Goal: Check status: Check status

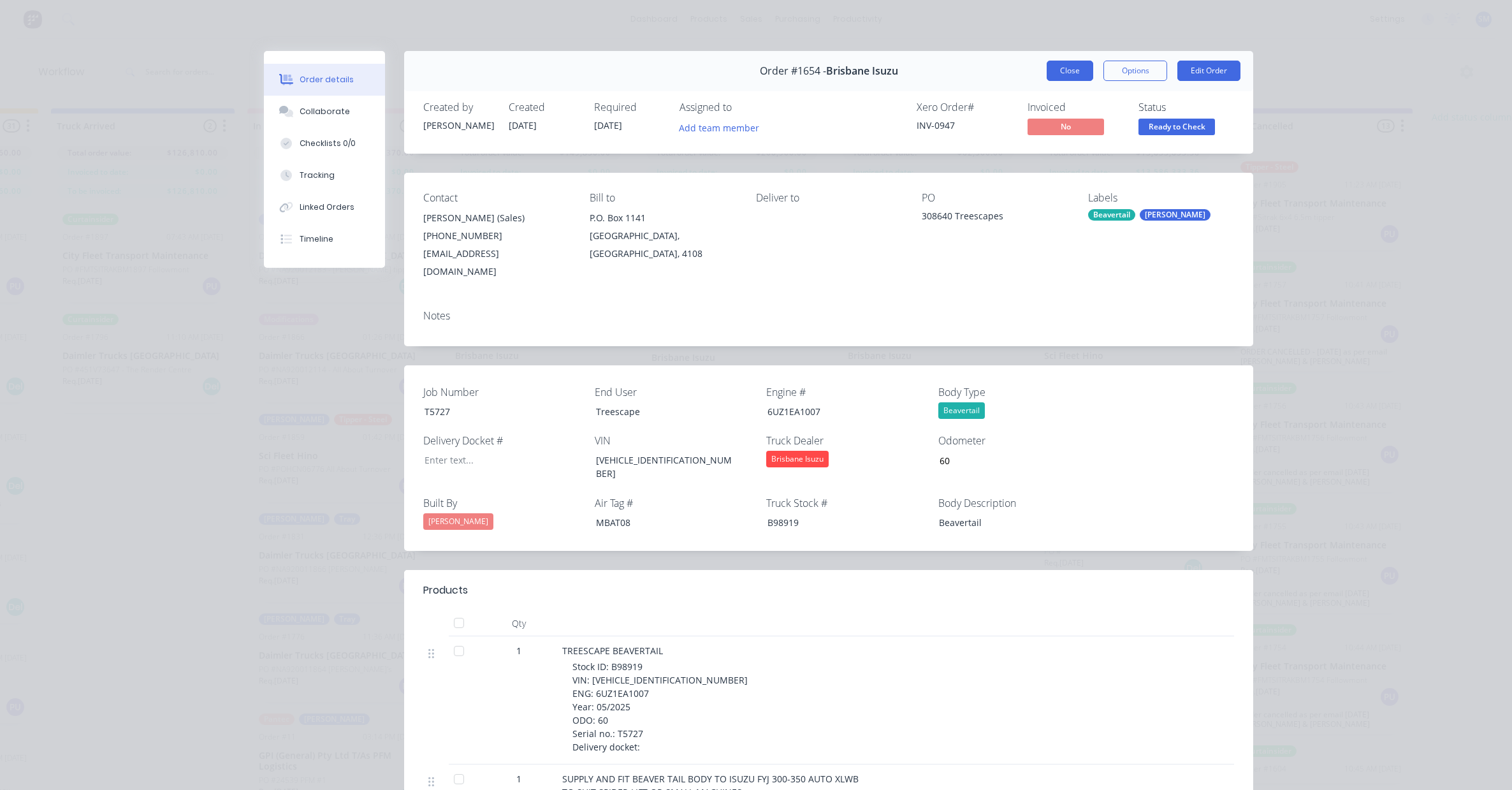
scroll to position [0, 370]
click at [1071, 68] on button "Close" at bounding box center [1070, 71] width 47 height 20
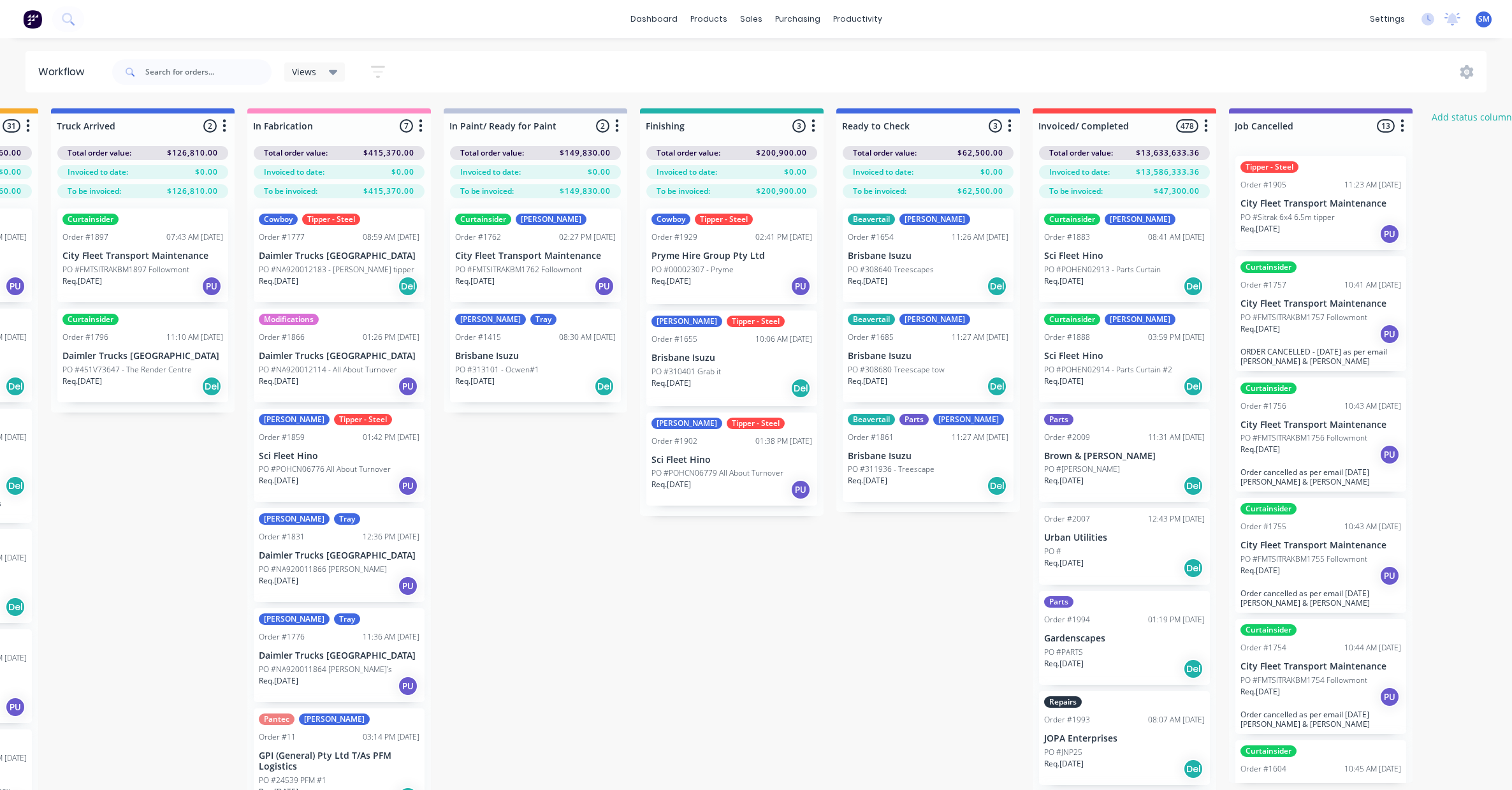
drag, startPoint x: 819, startPoint y: 599, endPoint x: 833, endPoint y: 593, distance: 15.2
click at [819, 599] on div "Submitted 37 Status colour #273444 hex #273444 Save Cancel Summaries Total orde…" at bounding box center [684, 472] width 2126 height 727
click at [891, 356] on p "Brisbane Isuzu" at bounding box center [928, 356] width 161 height 11
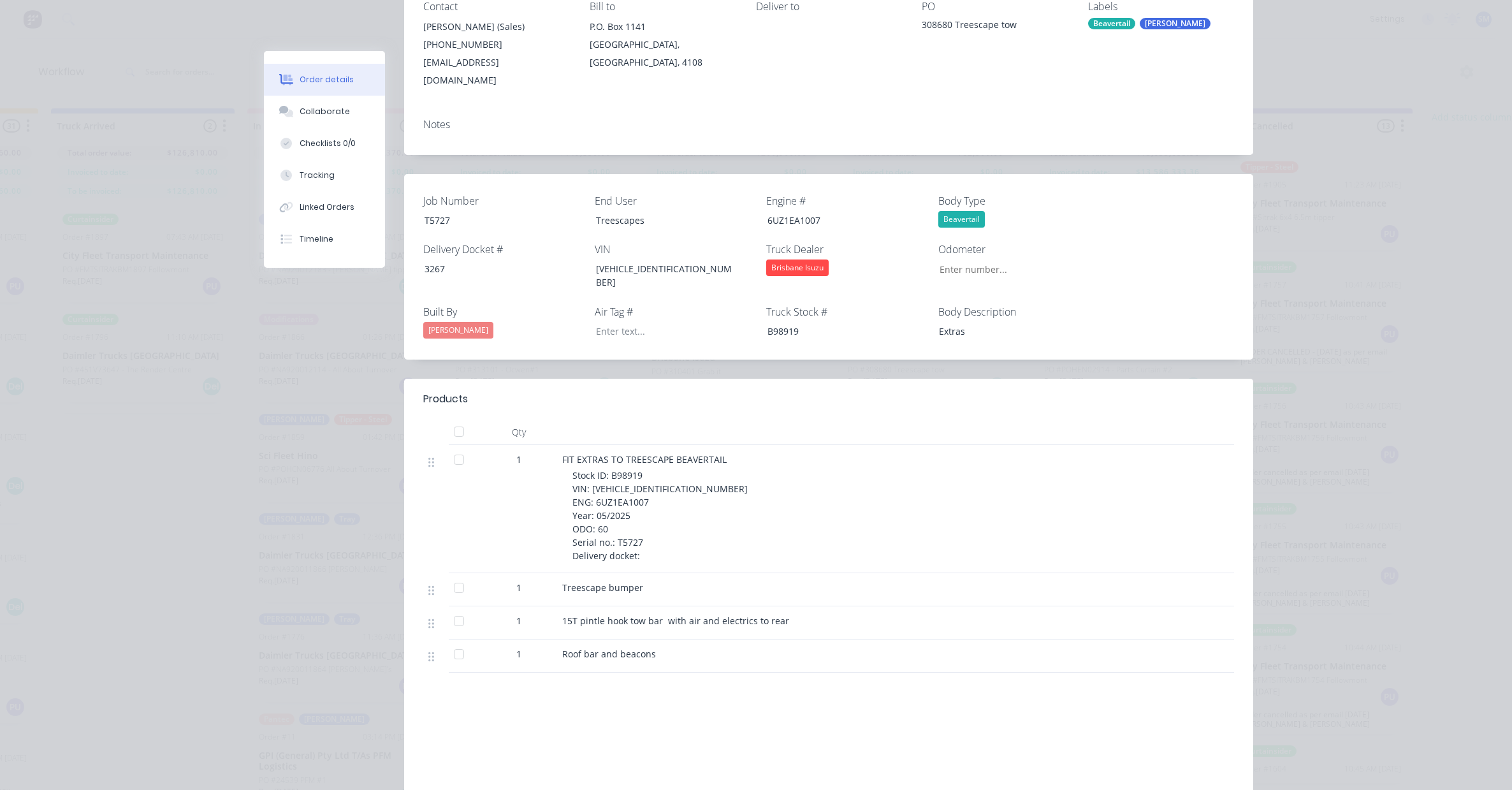
scroll to position [0, 0]
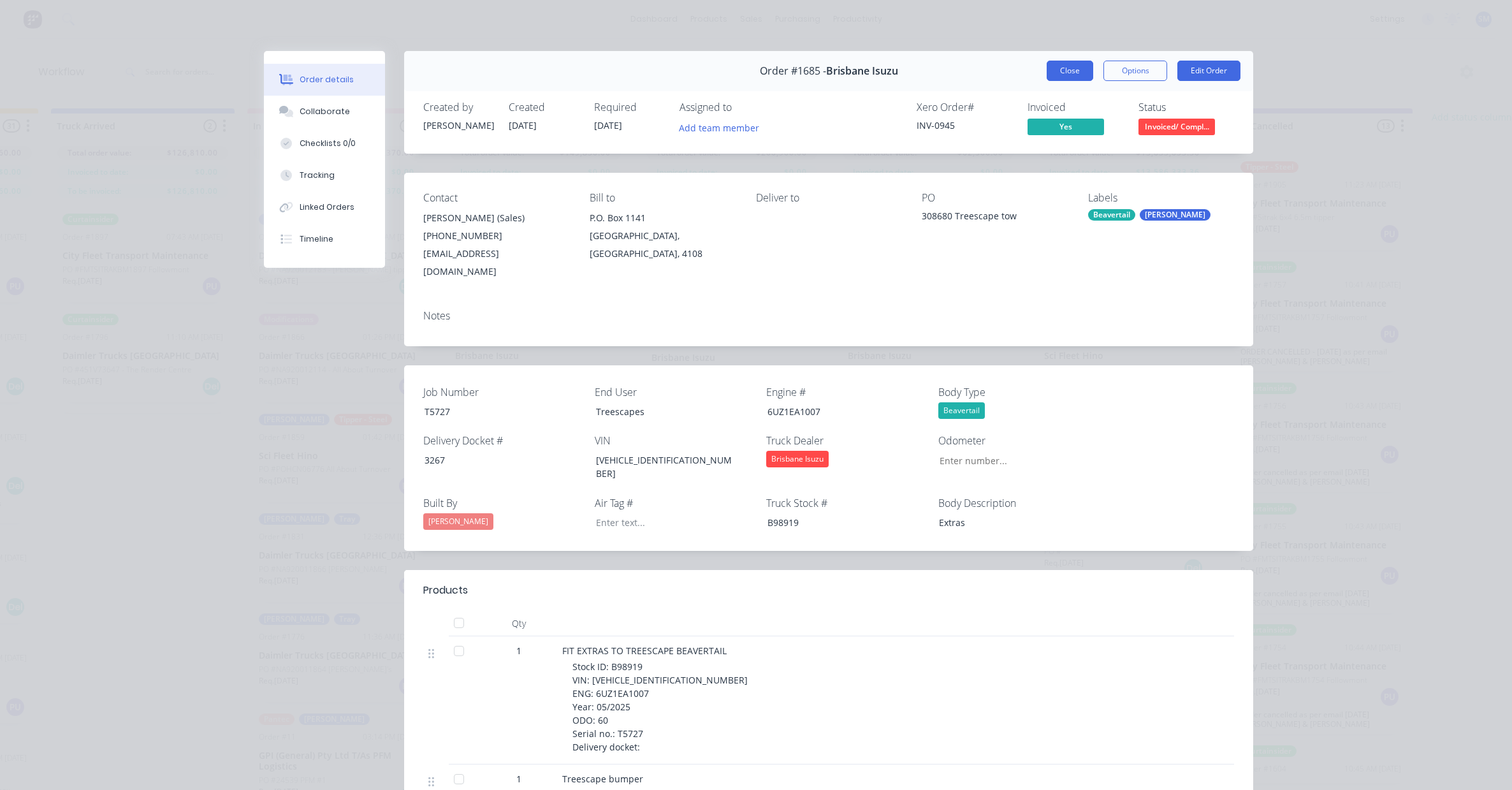
click at [1069, 65] on button "Close" at bounding box center [1070, 71] width 47 height 20
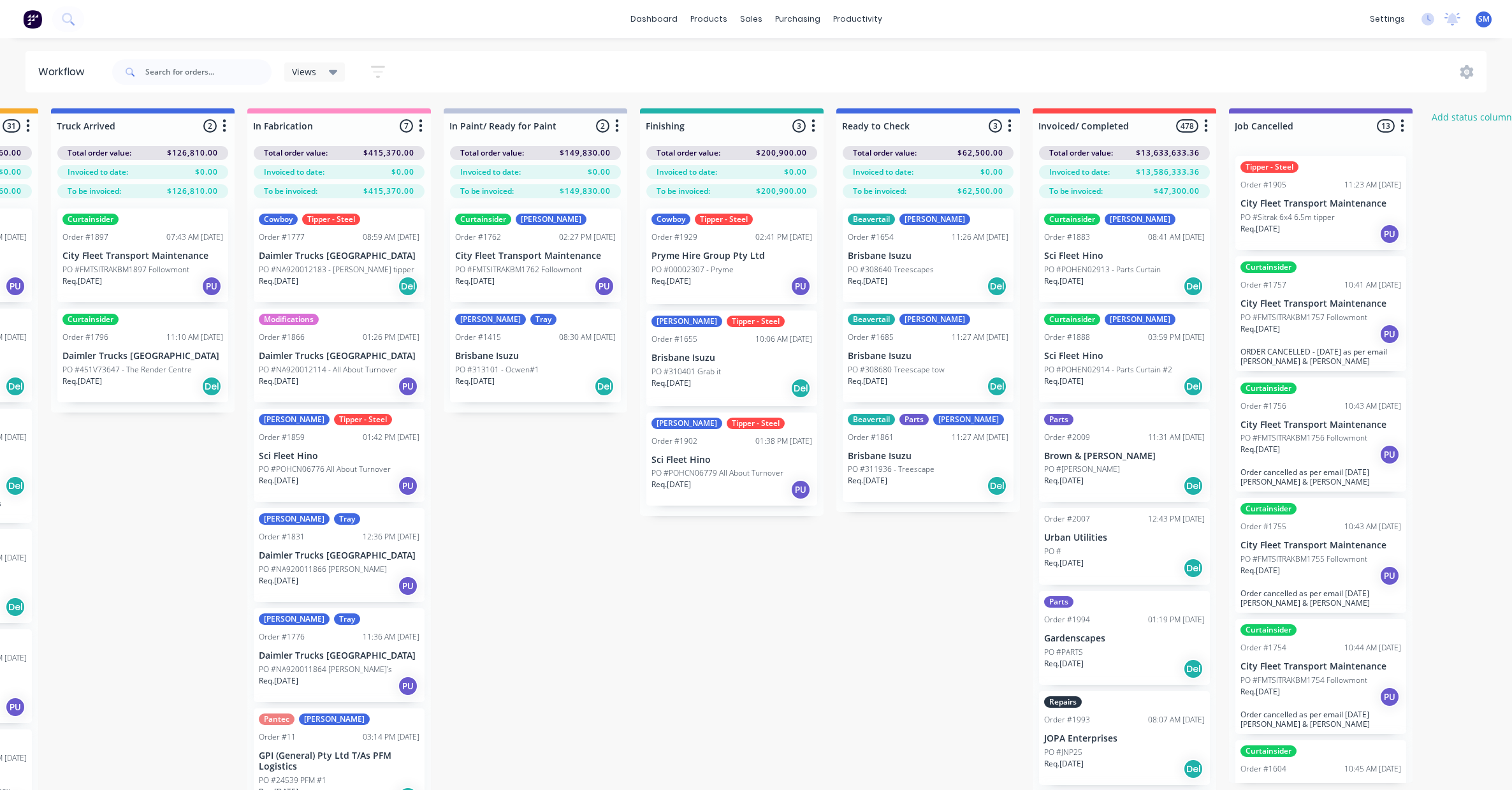
click at [848, 662] on div "Submitted 37 Status colour #273444 hex #273444 Save Cancel Summaries Total orde…" at bounding box center [684, 472] width 2126 height 727
click at [890, 248] on div "Beavertail [PERSON_NAME] Order #1654 11:26 AM [DATE] Brisbane Isuzu PO #308640 …" at bounding box center [928, 256] width 171 height 94
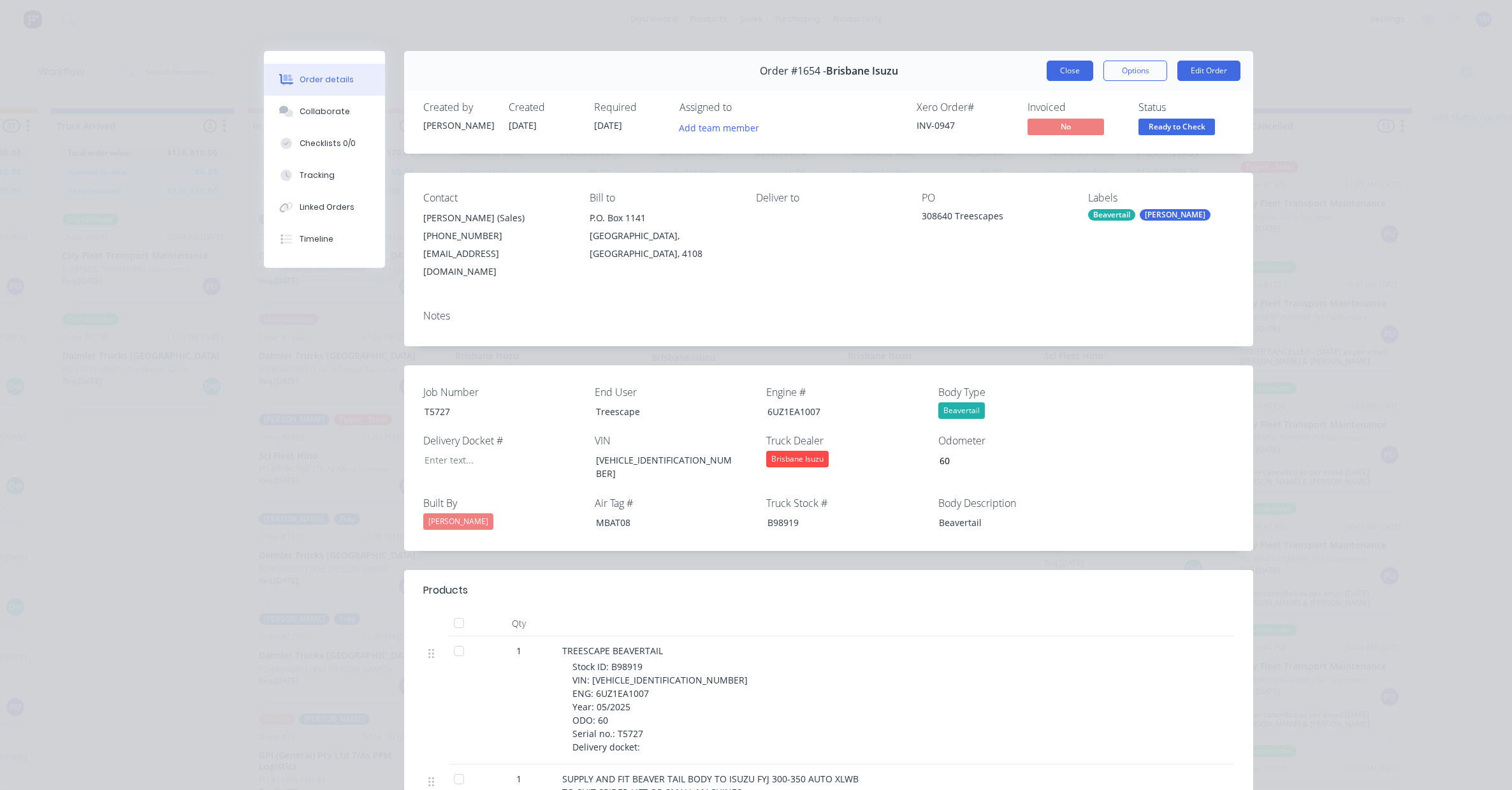
click at [1066, 66] on button "Close" at bounding box center [1070, 71] width 47 height 20
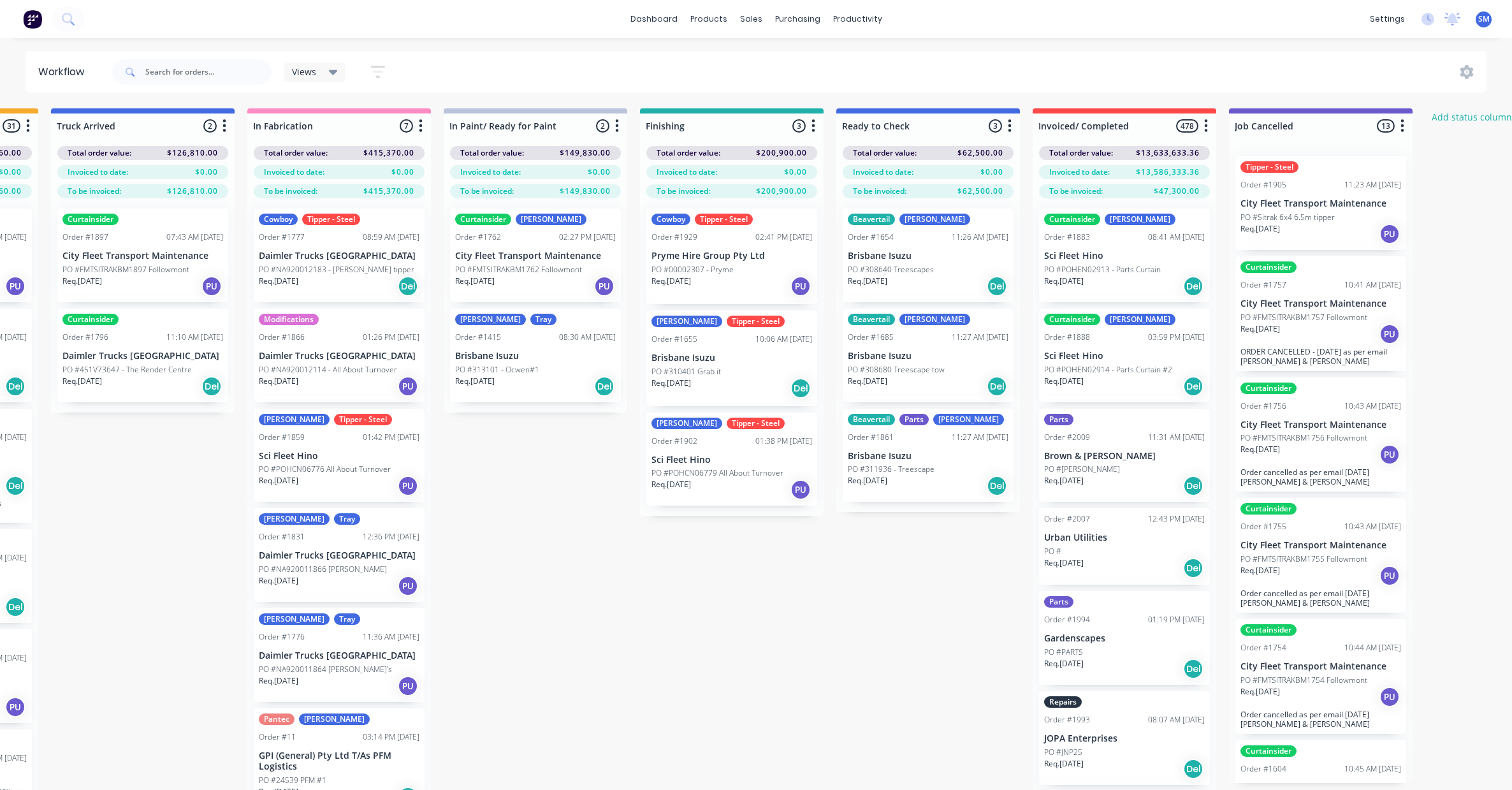
click at [897, 345] on div "Beavertail [PERSON_NAME] Order #1685 11:27 AM [DATE] Brisbane Isuzu PO #308680 …" at bounding box center [928, 356] width 171 height 94
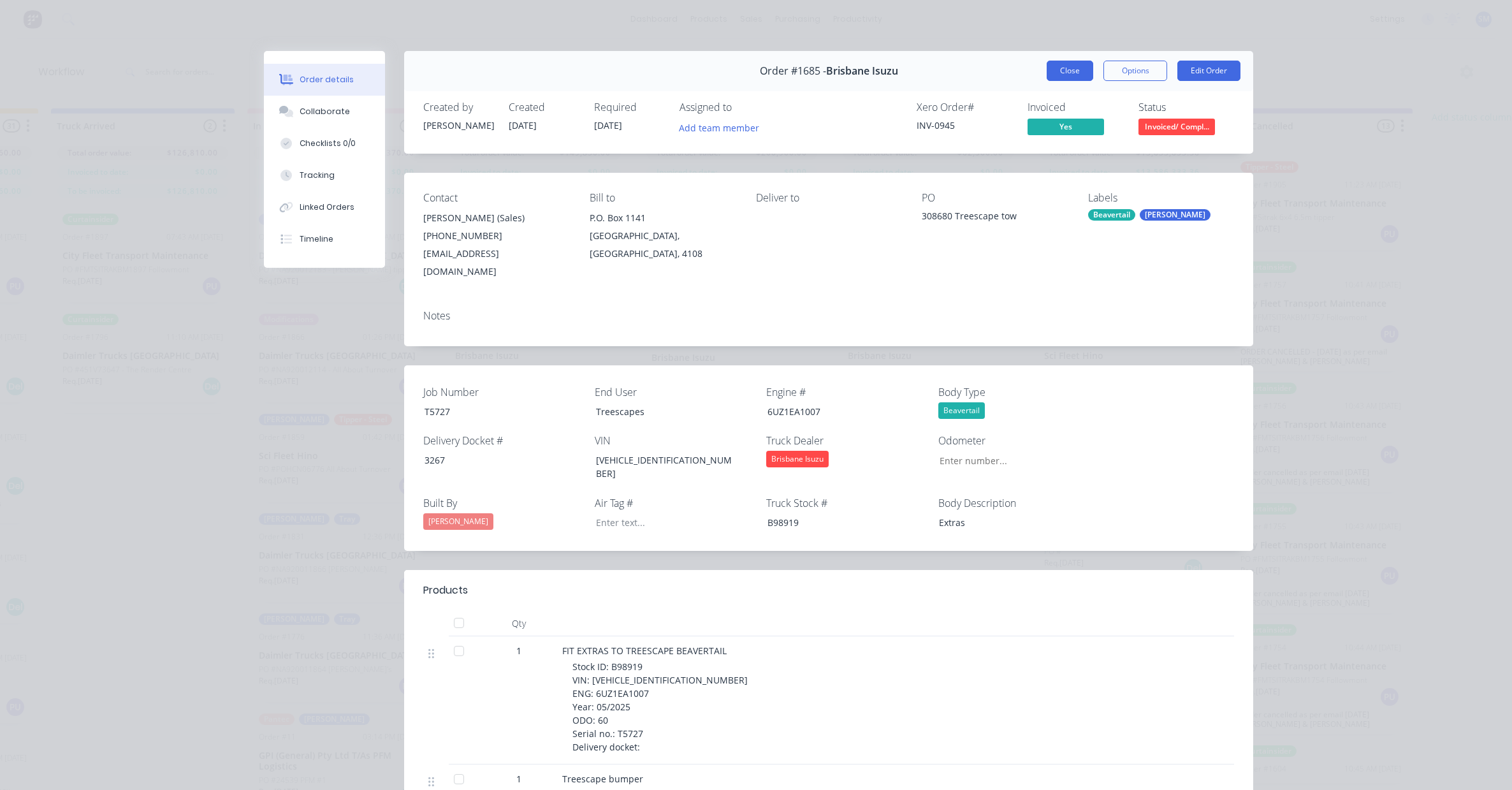
click at [1072, 71] on button "Close" at bounding box center [1070, 71] width 47 height 20
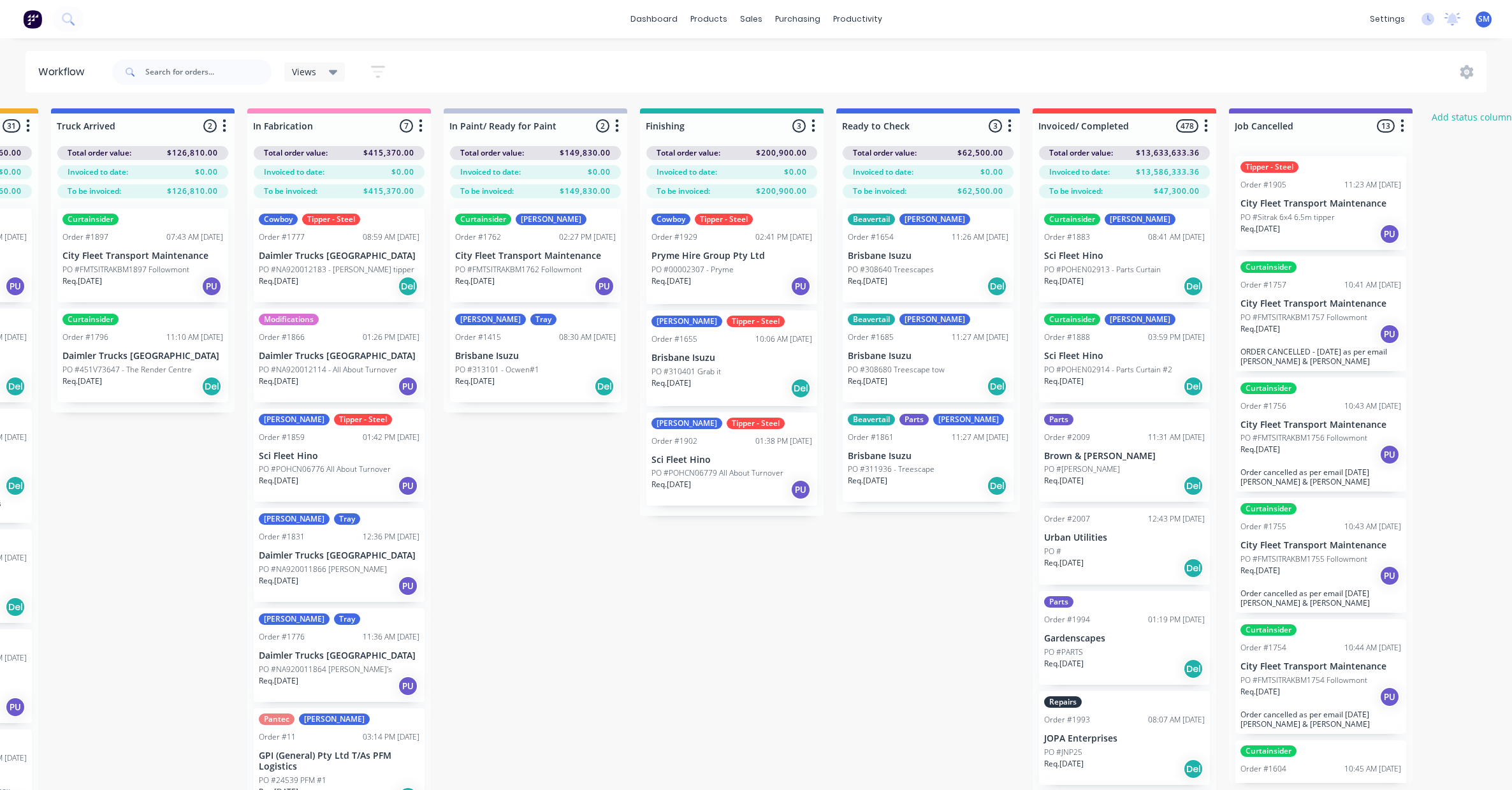
click at [909, 450] on p "Brisbane Isuzu" at bounding box center [928, 455] width 161 height 11
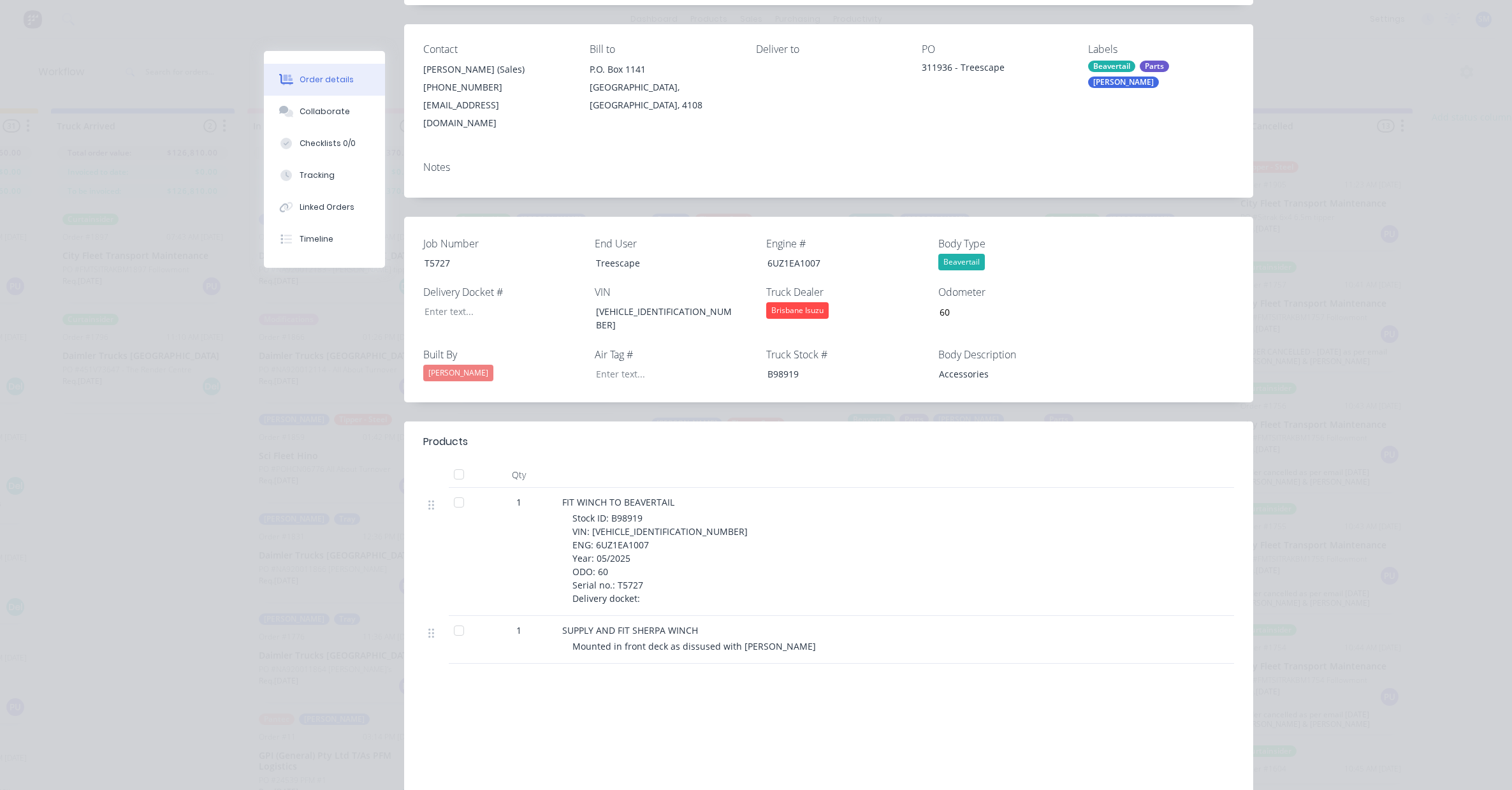
scroll to position [64, 0]
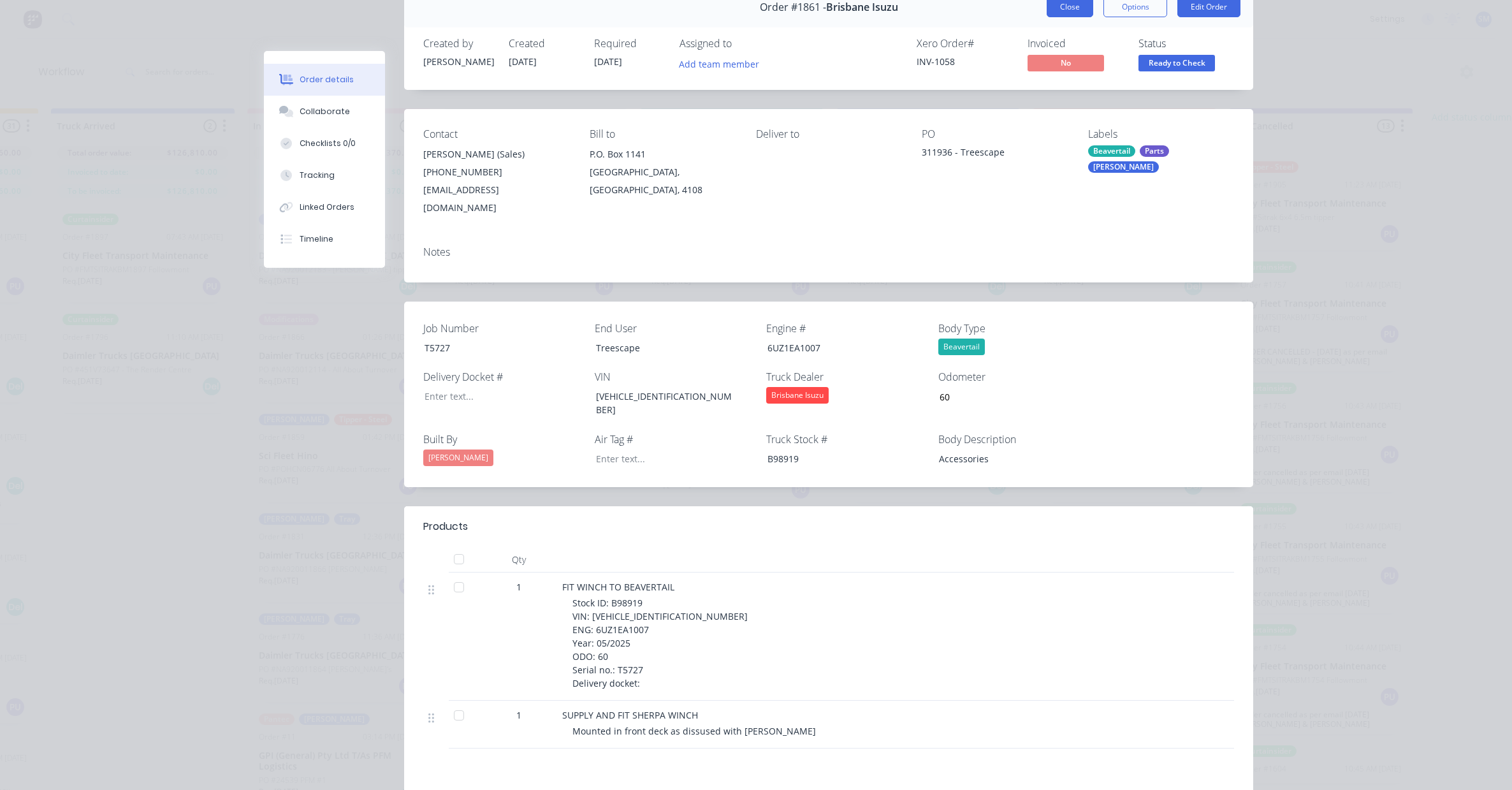
click at [1063, 7] on button "Close" at bounding box center [1070, 7] width 47 height 20
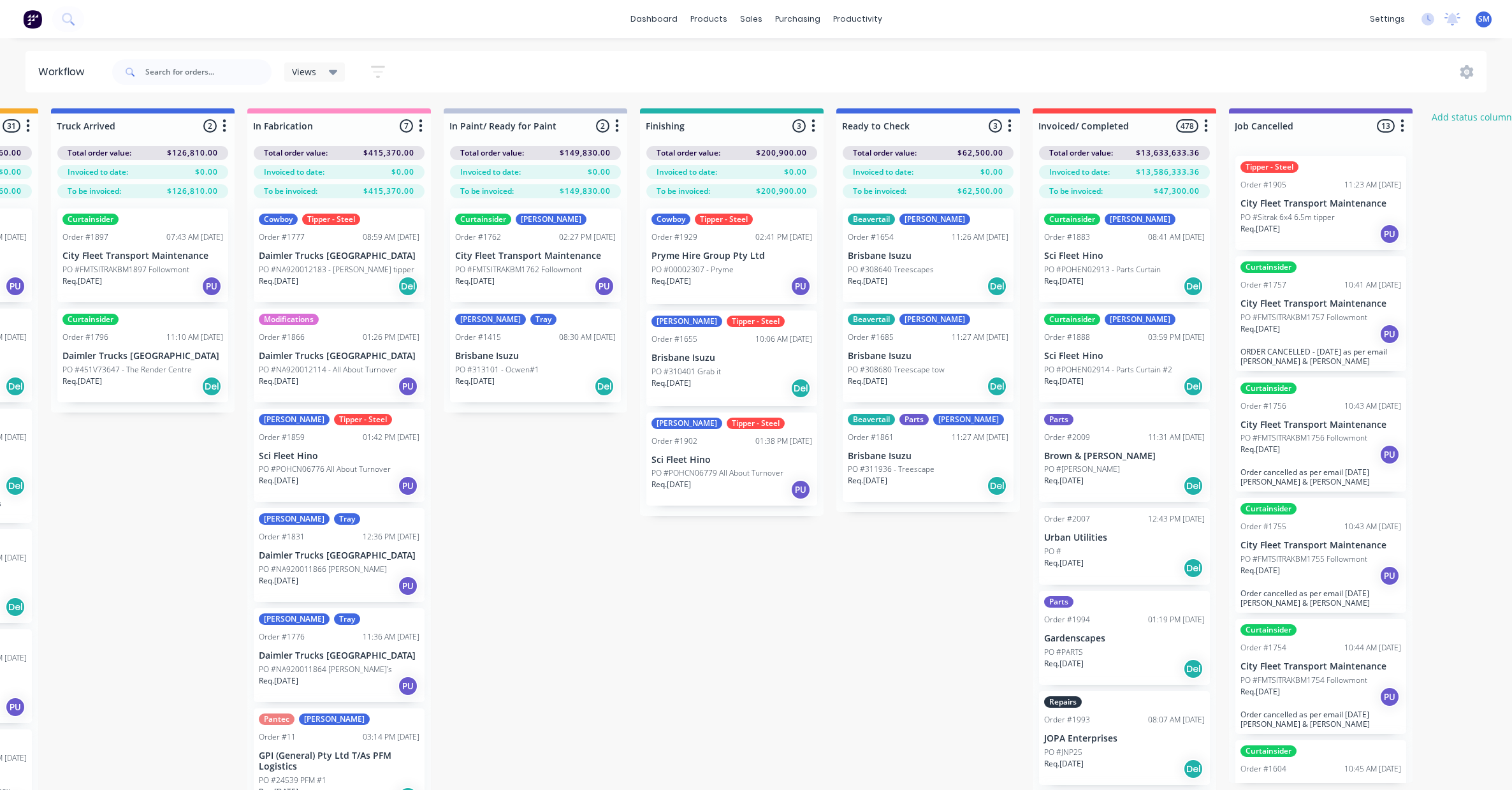
click at [697, 248] on div "Cowboy Tipper - Steel Order #1929 02:41 PM [DATE] Pryme Hire Group Pty Ltd PO #…" at bounding box center [731, 257] width 171 height 96
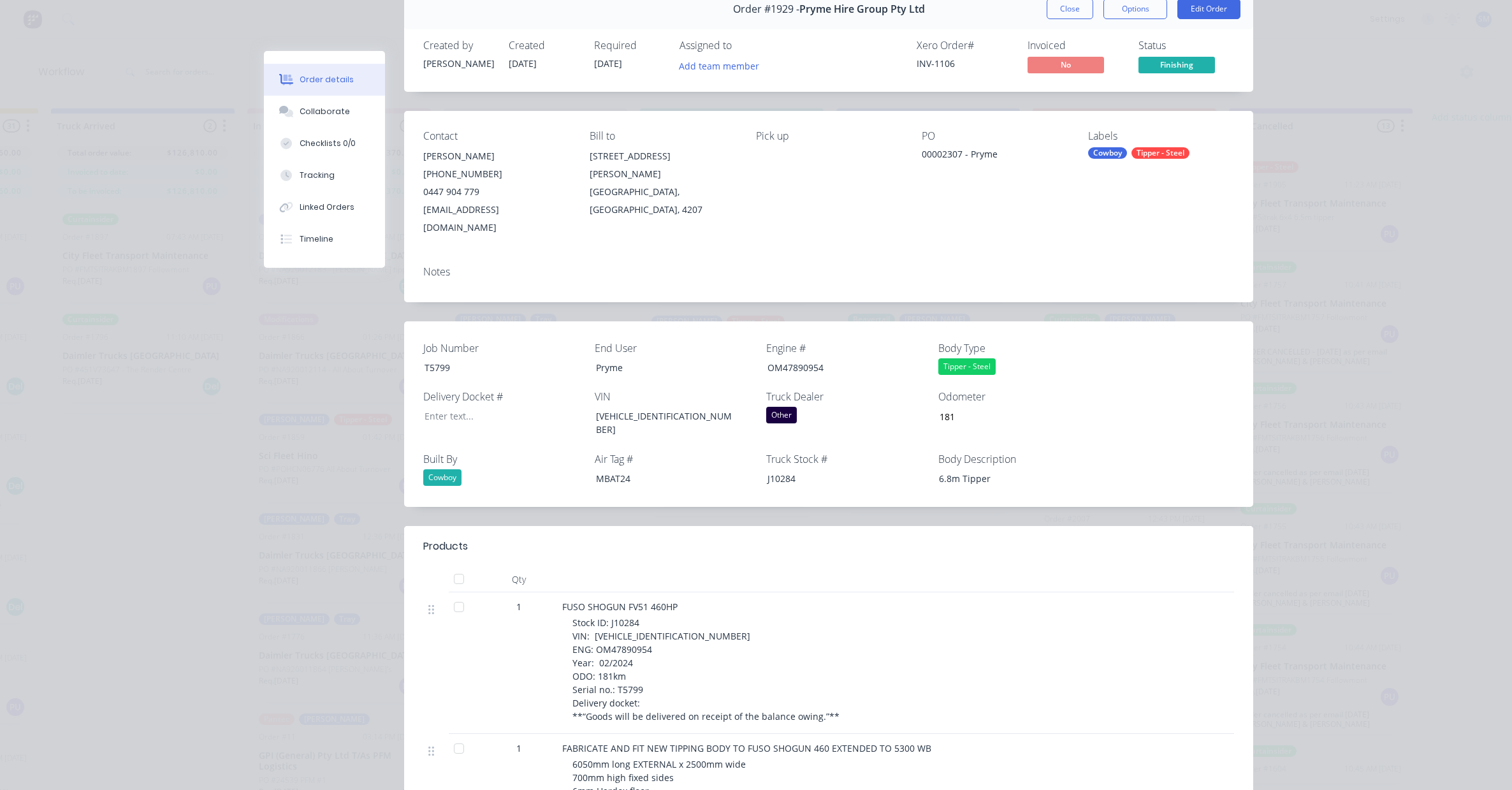
scroll to position [0, 0]
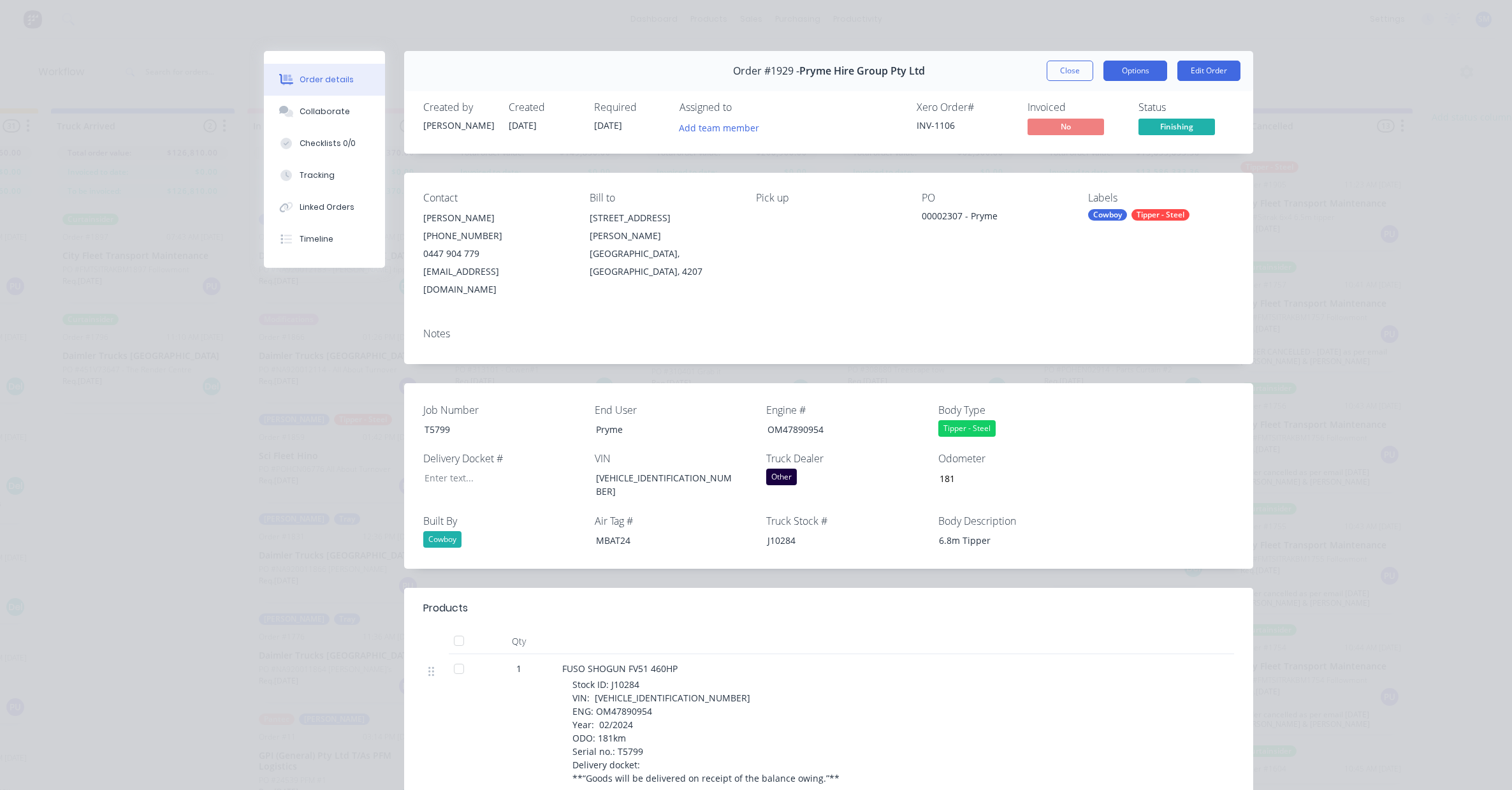
click at [1123, 66] on button "Options" at bounding box center [1135, 71] width 64 height 20
click at [1063, 125] on div "Work Order" at bounding box center [1100, 129] width 111 height 19
click at [1056, 152] on div "Standard" at bounding box center [1100, 155] width 111 height 19
drag, startPoint x: 851, startPoint y: 265, endPoint x: 1014, endPoint y: 87, distance: 241.4
click at [852, 266] on div "Pick up" at bounding box center [829, 245] width 146 height 107
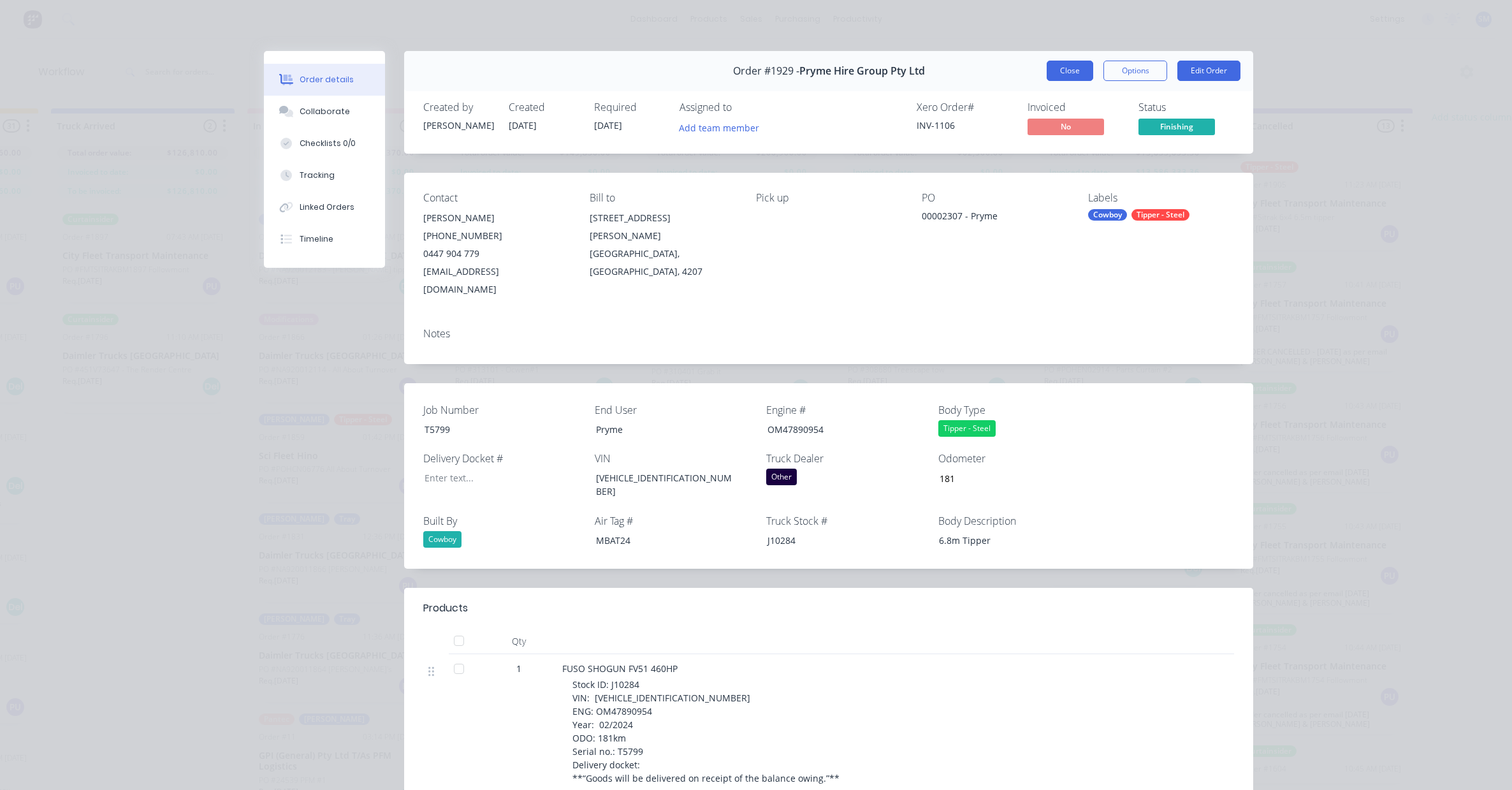
click at [1067, 71] on button "Close" at bounding box center [1070, 71] width 47 height 20
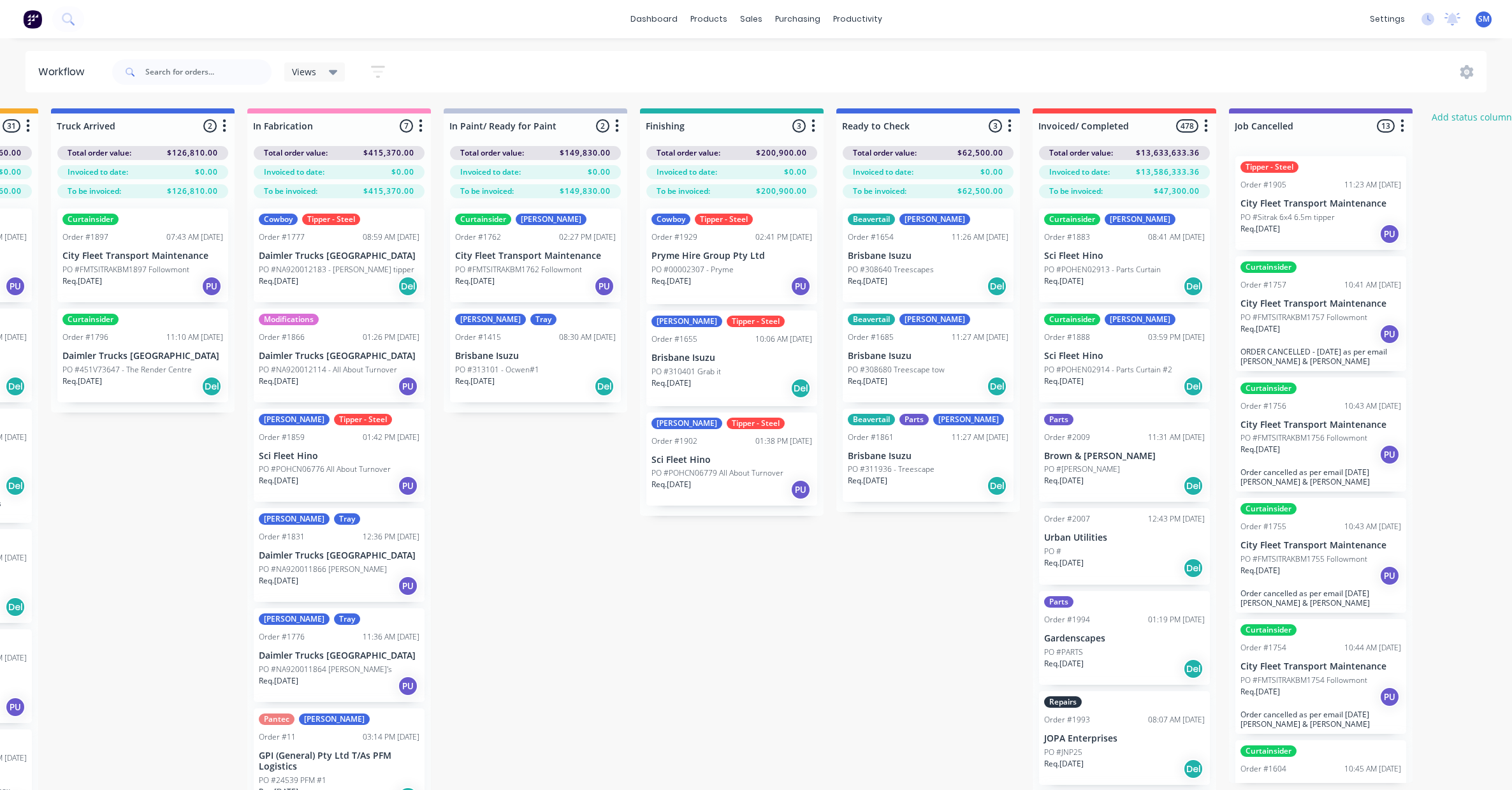
drag, startPoint x: 749, startPoint y: 659, endPoint x: 1053, endPoint y: 544, distance: 325.0
click at [750, 658] on div "Submitted 37 Status colour #273444 hex #273444 Save Cancel Summaries Total orde…" at bounding box center [684, 472] width 2126 height 727
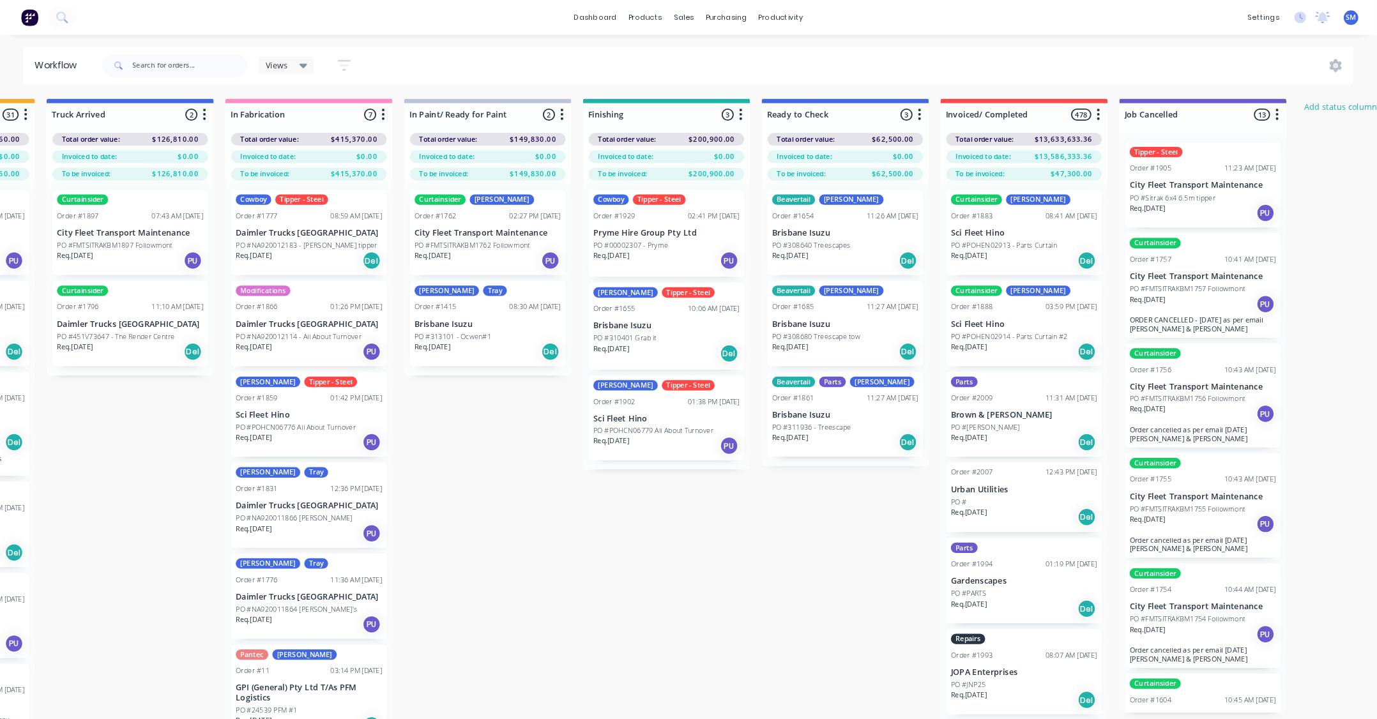
scroll to position [0, 370]
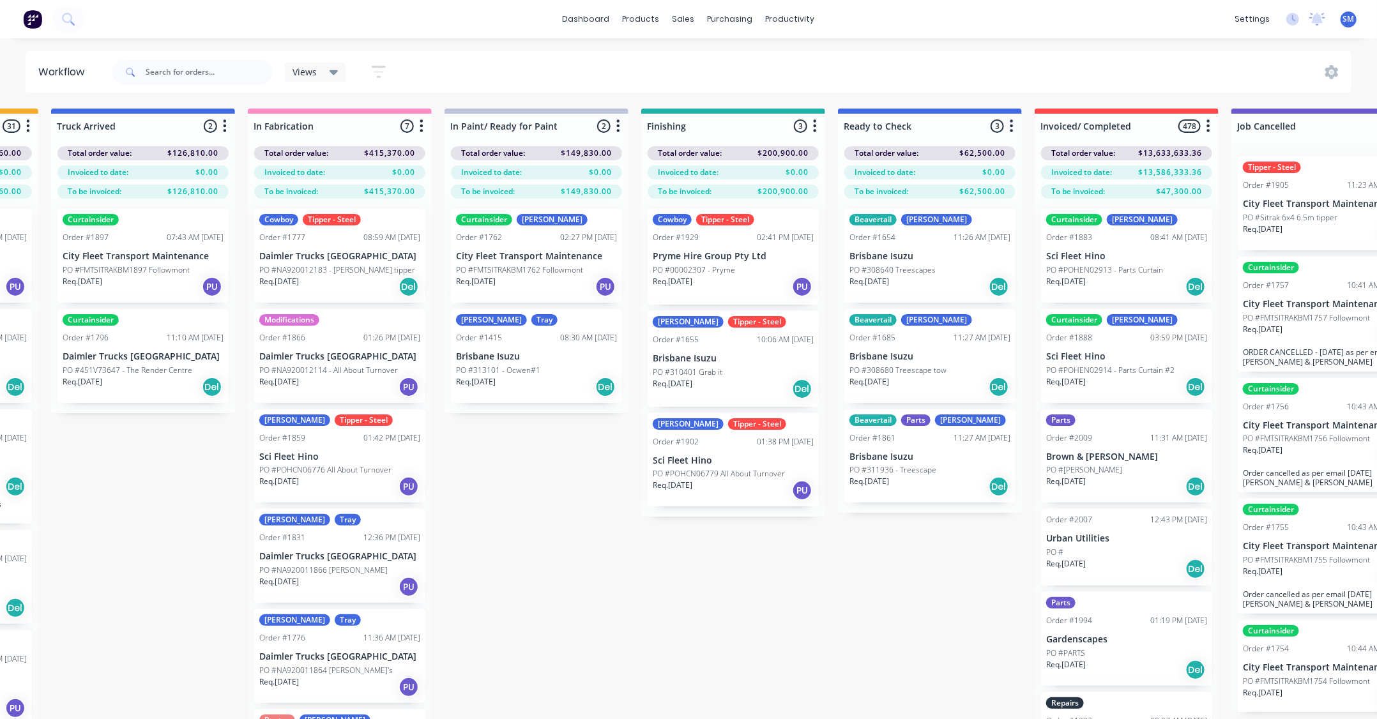
drag, startPoint x: 843, startPoint y: 600, endPoint x: 853, endPoint y: 628, distance: 30.5
click at [842, 600] on div "Submitted 37 Status colour #273444 hex #273444 Save Cancel Summaries Total orde…" at bounding box center [685, 437] width 2129 height 656
